Goal: Find specific page/section: Find specific page/section

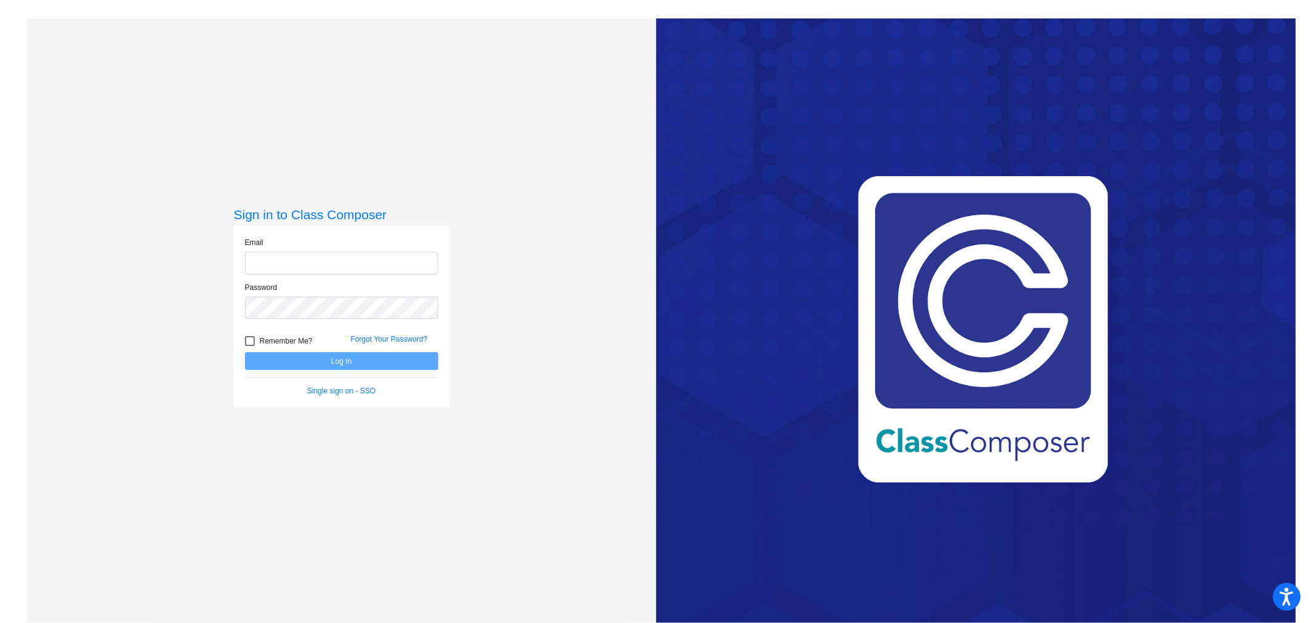
type input "[EMAIL_ADDRESS][DOMAIN_NAME]"
click at [350, 364] on button "Log In" at bounding box center [341, 361] width 193 height 18
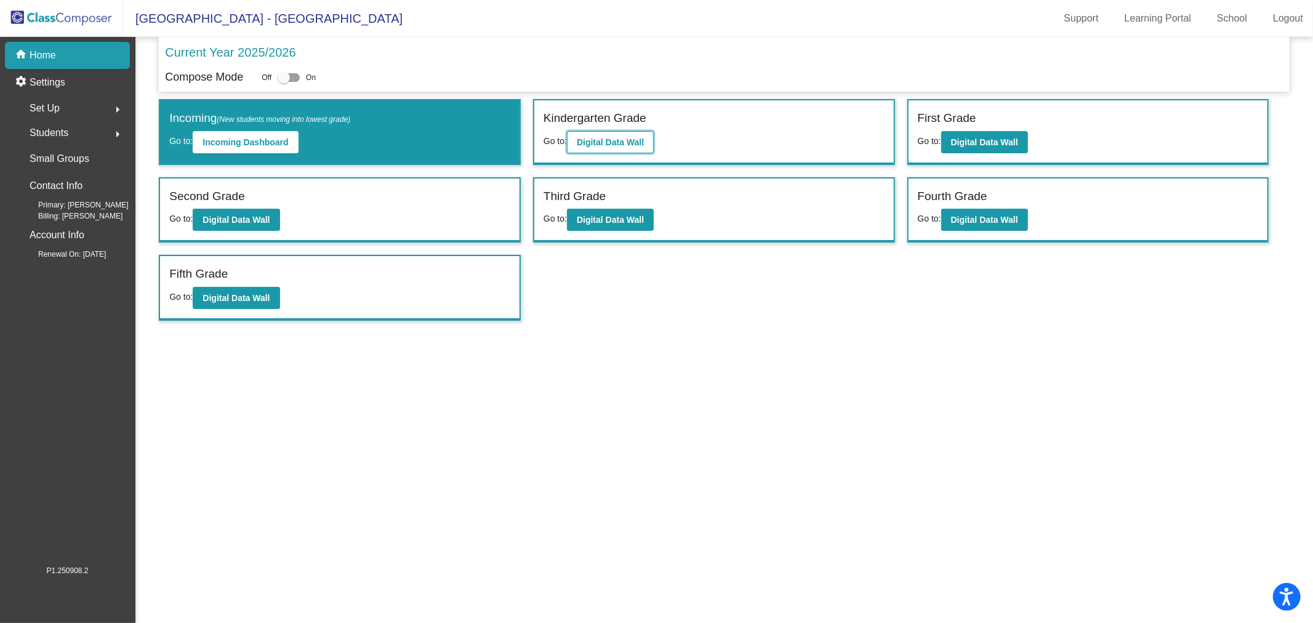
click at [629, 151] on button "Digital Data Wall" at bounding box center [610, 142] width 87 height 22
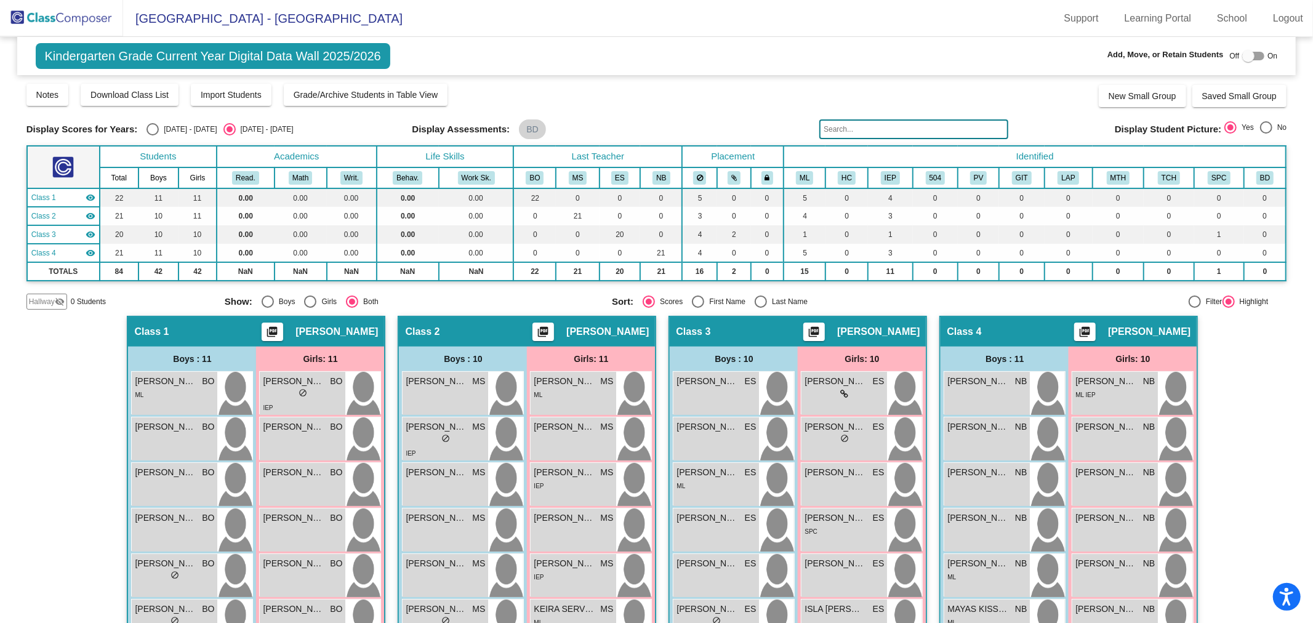
click at [862, 126] on input "text" at bounding box center [913, 129] width 189 height 20
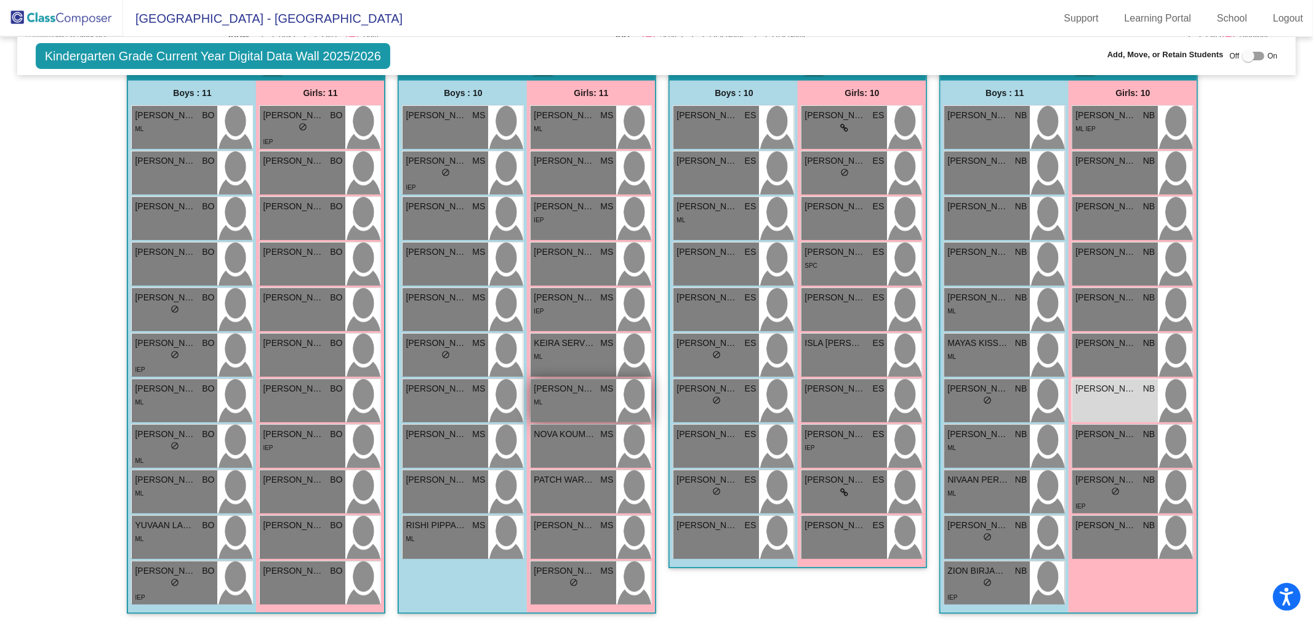
scroll to position [266, 0]
type input "[PERSON_NAME]"
click at [1117, 388] on span "[PERSON_NAME]" at bounding box center [1106, 388] width 62 height 13
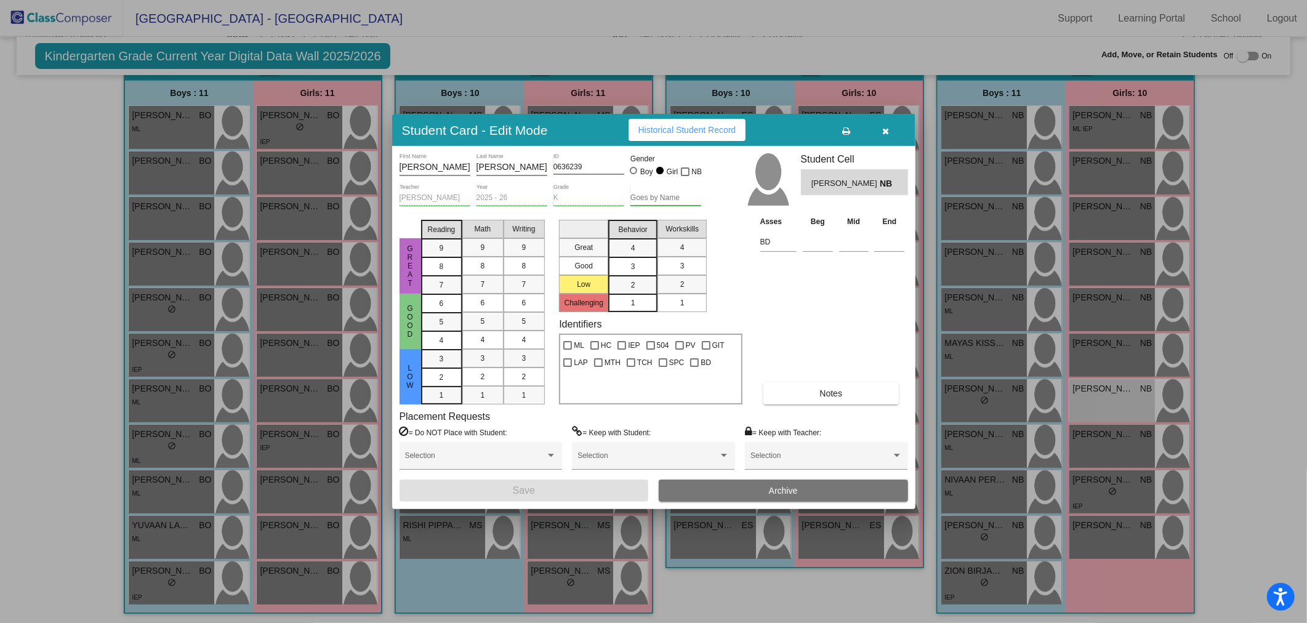
click at [888, 130] on icon "button" at bounding box center [885, 131] width 7 height 9
